Goal: Information Seeking & Learning: Learn about a topic

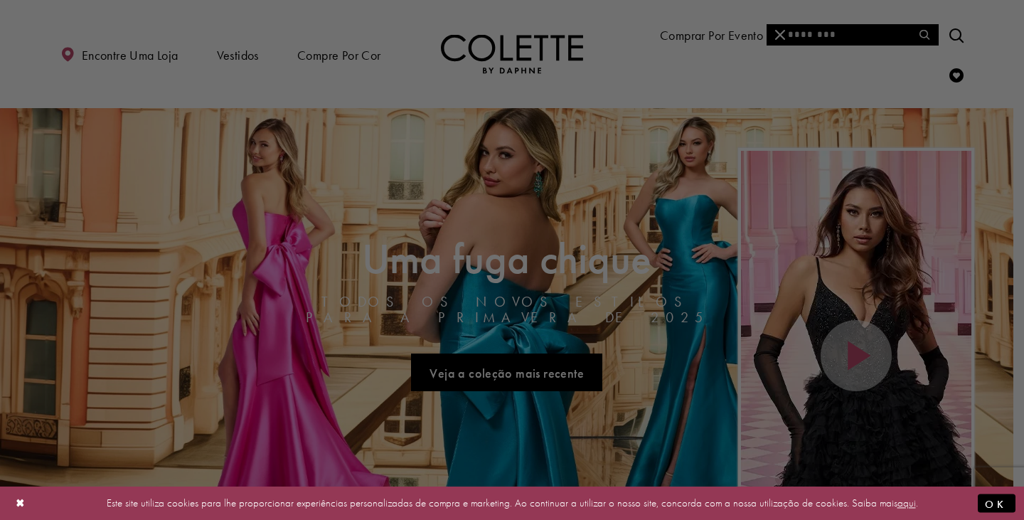
click at [831, 36] on div at bounding box center [517, 262] width 1034 height 525
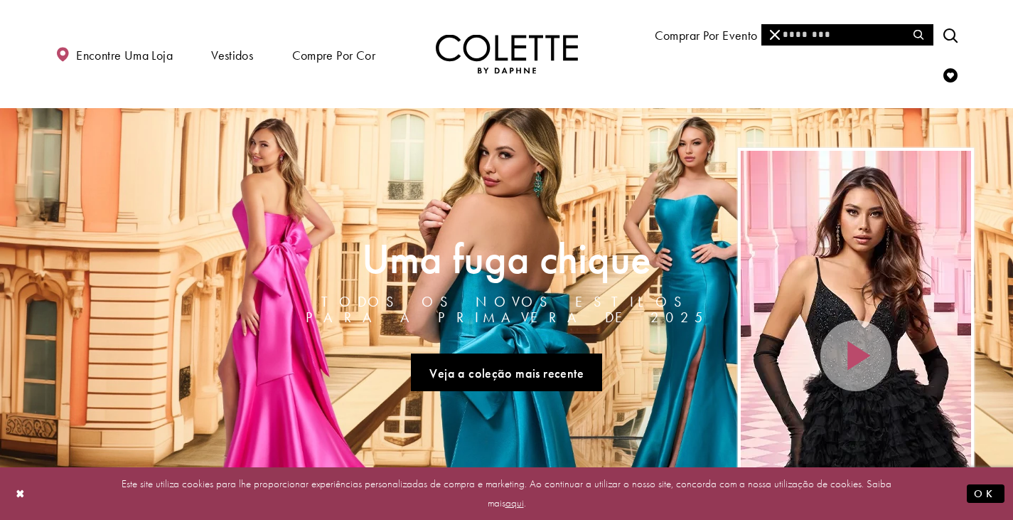
click at [822, 36] on input "Procurar" at bounding box center [846, 34] width 171 height 21
type input "*"
click at [834, 36] on input "******" at bounding box center [846, 34] width 171 height 21
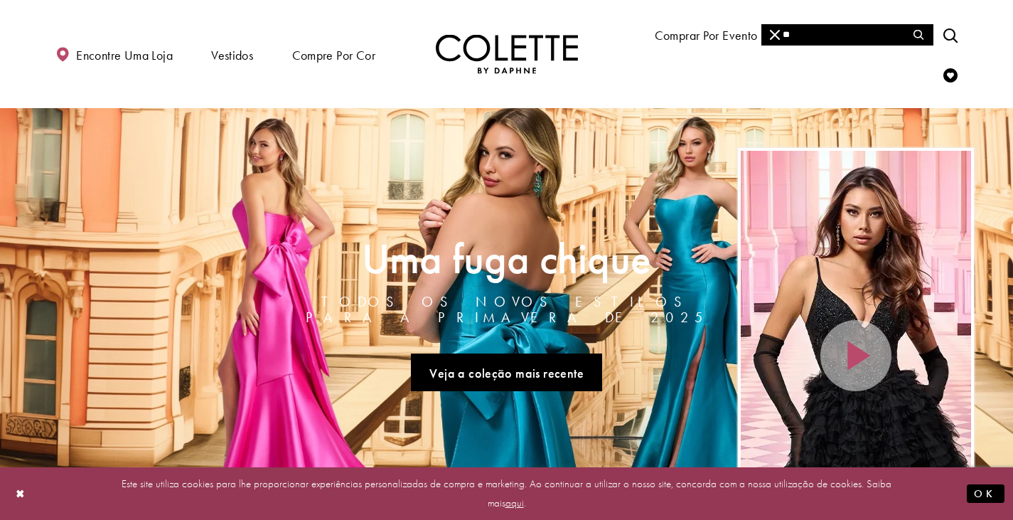
type input "*"
click at [830, 30] on input "Procurar" at bounding box center [846, 34] width 171 height 21
click at [851, 26] on input "Procurar" at bounding box center [846, 34] width 171 height 21
click at [840, 36] on input "Procurar" at bounding box center [846, 34] width 171 height 21
click at [844, 80] on div "Colette by [PERSON_NAME] CL8550" at bounding box center [847, 80] width 170 height 68
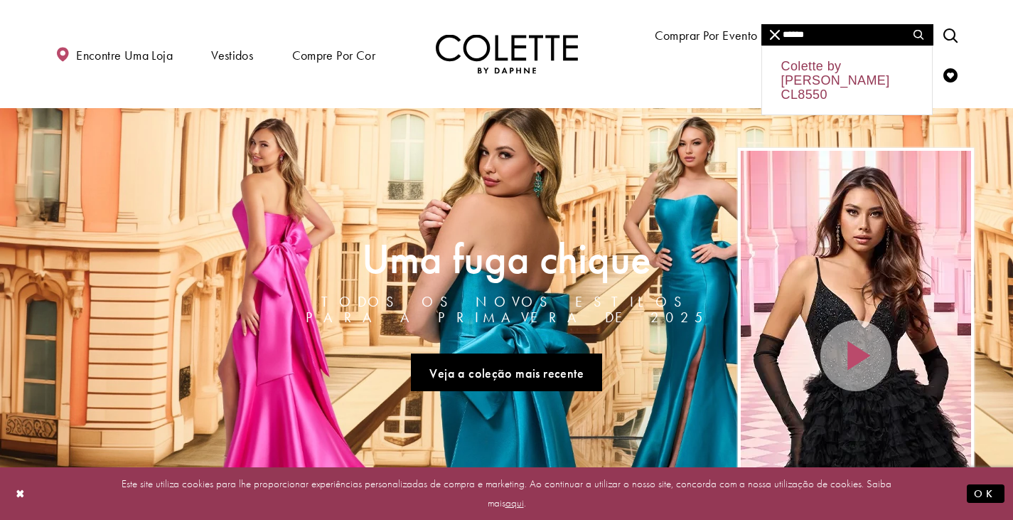
type input "**********"
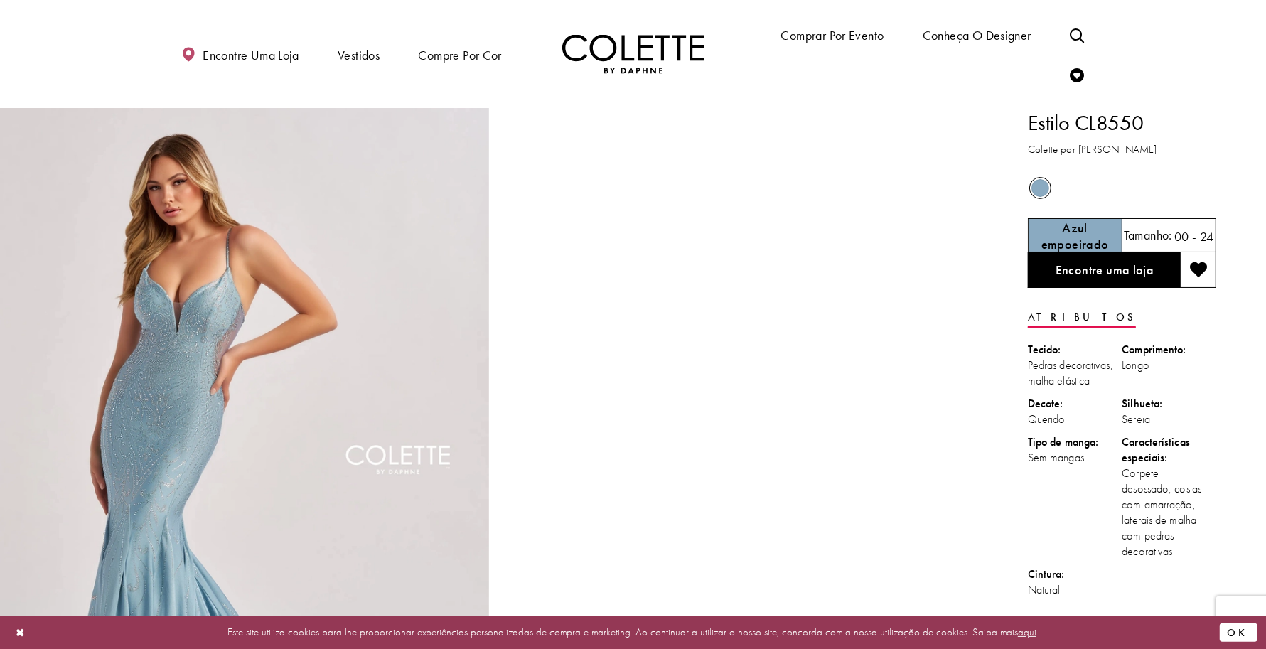
click at [1012, 519] on button "OK" at bounding box center [1239, 632] width 38 height 19
